Goal: Task Accomplishment & Management: Manage account settings

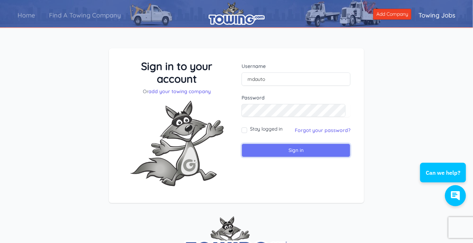
click at [297, 150] on input "Sign in" at bounding box center [296, 151] width 109 height 14
type input "mdautoservice"
click at [280, 151] on input "Sign in" at bounding box center [296, 151] width 109 height 14
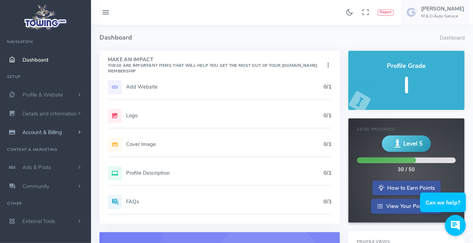
click at [39, 132] on span "Account & Billing" at bounding box center [42, 132] width 40 height 7
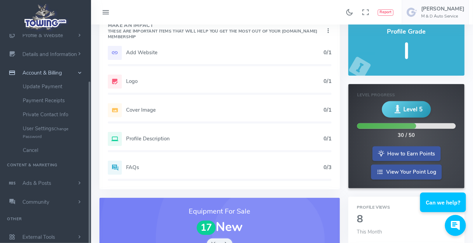
scroll to position [35, 0]
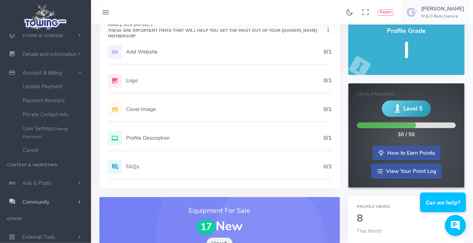
click at [35, 201] on span "Community" at bounding box center [35, 202] width 27 height 7
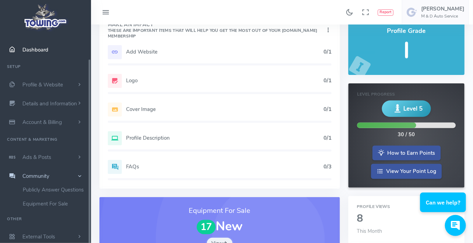
scroll to position [10, 0]
click at [34, 176] on span "Community" at bounding box center [35, 176] width 27 height 7
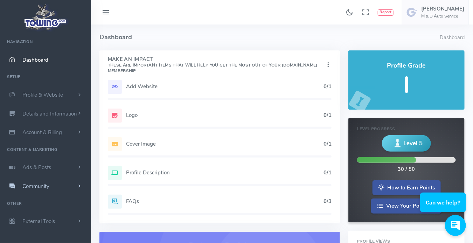
scroll to position [0, 0]
